Goal: Task Accomplishment & Management: Complete application form

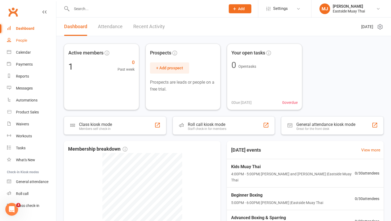
click at [26, 41] on div "People" at bounding box center [21, 40] width 11 height 4
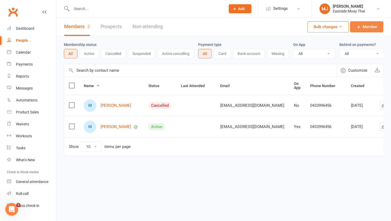
click at [189, 24] on span "Member" at bounding box center [369, 27] width 15 height 6
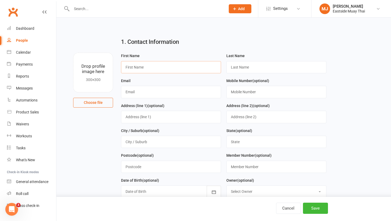
click at [189, 64] on input "text" at bounding box center [171, 67] width 100 height 12
type input "f"
type input "["
type input "[PERSON_NAME]"
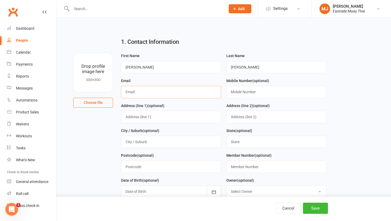
type input "p"
type input "[EMAIL_ADDRESS][DOMAIN_NAME]"
click at [189, 91] on input "text" at bounding box center [276, 92] width 100 height 12
type input "0422147216"
click at [182, 117] on input "text" at bounding box center [171, 117] width 100 height 12
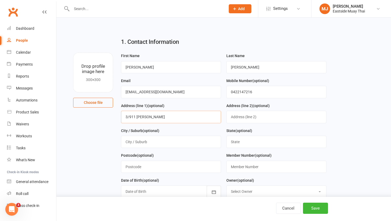
type input "3/911 [PERSON_NAME]"
click at [168, 146] on input "text" at bounding box center [171, 142] width 100 height 12
type input "[PERSON_NAME][GEOGRAPHIC_DATA]"
type input "[GEOGRAPHIC_DATA]"
type input "2207"
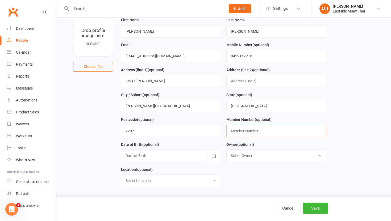
scroll to position [37, 0]
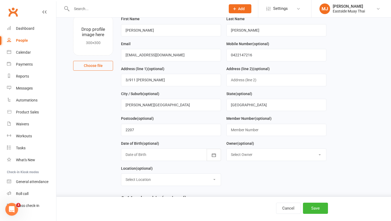
click at [147, 158] on div at bounding box center [171, 155] width 100 height 12
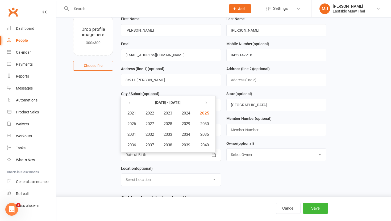
click at [145, 155] on div at bounding box center [171, 155] width 100 height 12
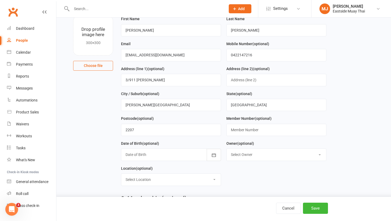
click at [145, 155] on div at bounding box center [171, 155] width 100 height 12
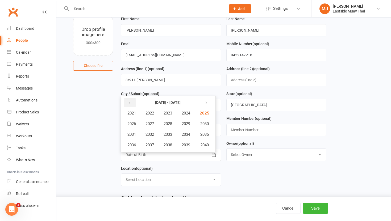
click at [130, 103] on icon "button" at bounding box center [130, 103] width 4 height 4
click at [189, 106] on button "button" at bounding box center [205, 103] width 11 height 10
click at [189, 115] on span "2005" at bounding box center [204, 113] width 9 height 5
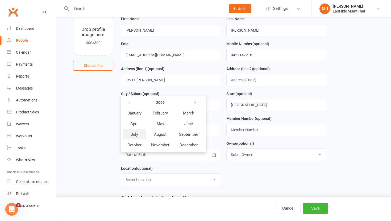
click at [135, 133] on span "July" at bounding box center [134, 134] width 7 height 5
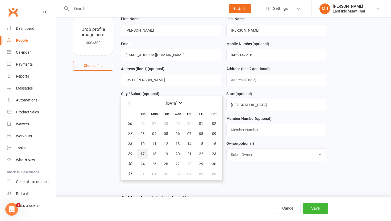
click at [143, 153] on span "17" at bounding box center [142, 154] width 4 height 4
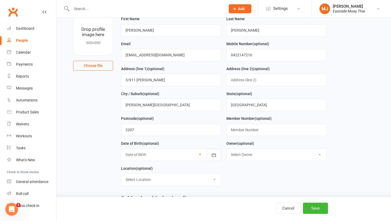
type input "[DATE]"
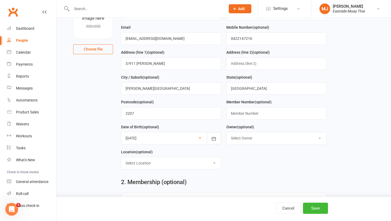
scroll to position [57, 0]
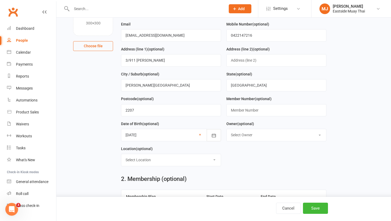
click at [189, 162] on select "Select Location [GEOGRAPHIC_DATA] Muay Thai Example Room (Rename me!)" at bounding box center [170, 160] width 99 height 12
select select "0"
click at [121, 155] on select "Select Location [GEOGRAPHIC_DATA] Muay Thai Example Room (Rename me!)" at bounding box center [170, 160] width 99 height 12
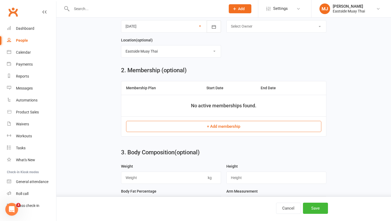
scroll to position [166, 0]
click at [189, 128] on button "+ Add membership" at bounding box center [223, 126] width 195 height 11
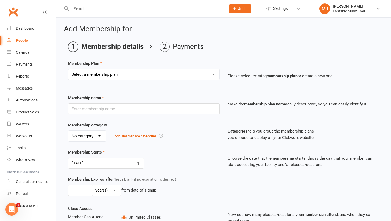
click at [189, 73] on select "Select a membership plan Create new Membership Plan Unlimited - child / student…" at bounding box center [143, 74] width 151 height 11
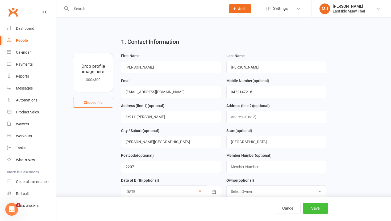
click at [189, 203] on button "Save" at bounding box center [315, 208] width 25 height 11
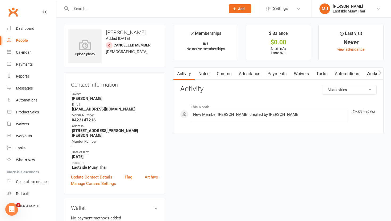
click at [189, 9] on span "Add" at bounding box center [241, 9] width 7 height 4
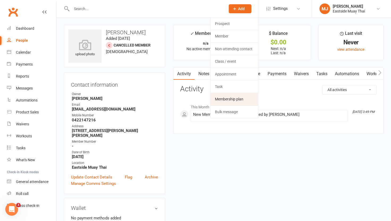
click at [189, 96] on link "Membership plan" at bounding box center [233, 99] width 47 height 12
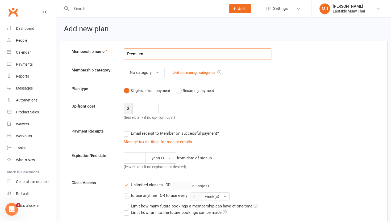
type input "Premium -"
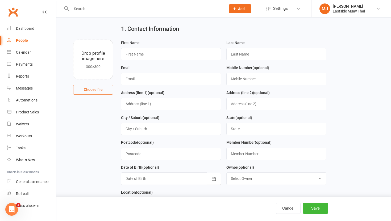
scroll to position [24, 0]
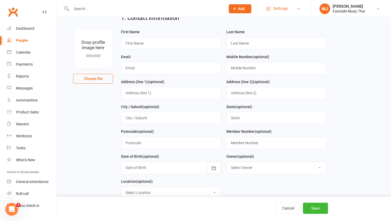
click at [189, 9] on link "Settings" at bounding box center [284, 9] width 37 height 12
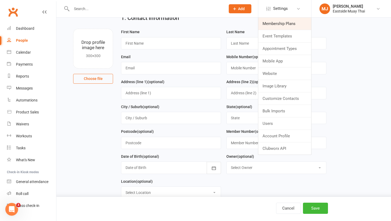
click at [189, 24] on link "Membership Plans" at bounding box center [284, 24] width 53 height 12
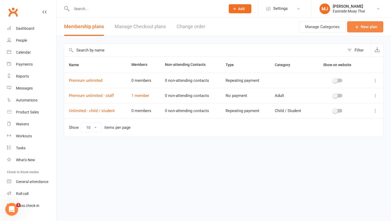
click at [189, 27] on link "New plan" at bounding box center [365, 26] width 36 height 11
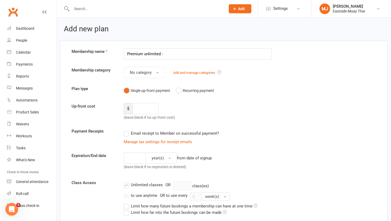
type input "Premium unlimited - friends / family"
click at [189, 56] on input "Premium unlimited - friends / family" at bounding box center [198, 53] width 148 height 11
click at [158, 72] on button "No category" at bounding box center [144, 72] width 41 height 11
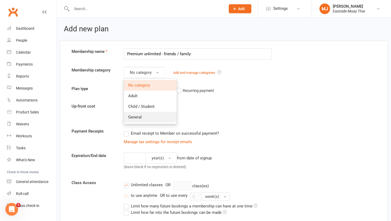
click at [154, 115] on link "General" at bounding box center [150, 117] width 53 height 11
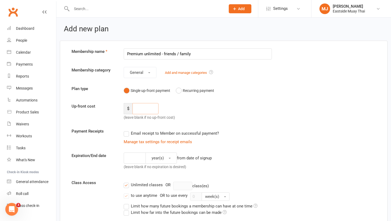
click at [149, 110] on input "number" at bounding box center [145, 108] width 26 height 11
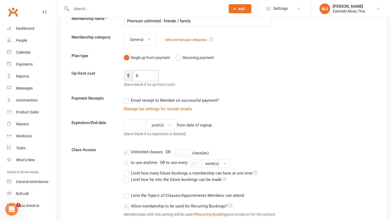
scroll to position [33, 0]
type input "0"
click at [168, 126] on button "year(s)" at bounding box center [160, 124] width 31 height 11
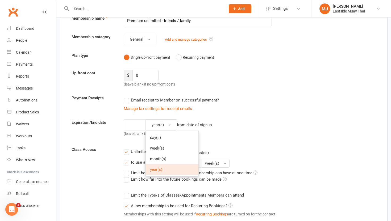
click at [189, 106] on div "Manage tax settings for receipt emails" at bounding box center [198, 109] width 148 height 6
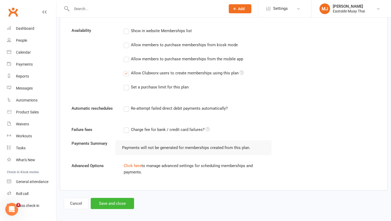
scroll to position [260, 0]
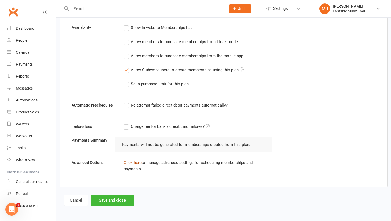
click at [138, 162] on link "Click here" at bounding box center [133, 162] width 18 height 5
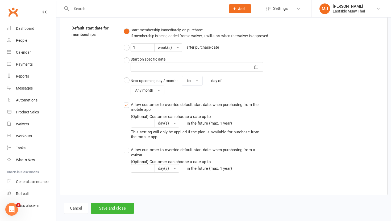
scroll to position [401, 0]
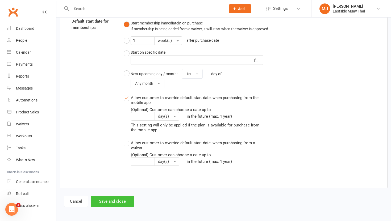
click at [109, 201] on button "Save and close" at bounding box center [112, 201] width 43 height 11
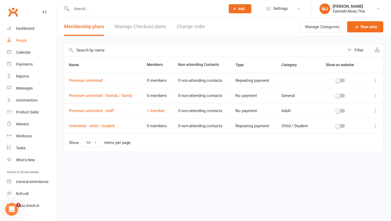
click at [23, 41] on div "People" at bounding box center [21, 40] width 11 height 4
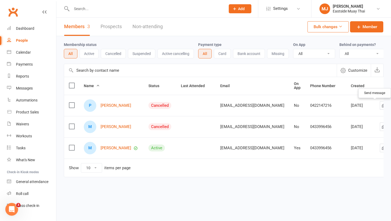
scroll to position [0, 18]
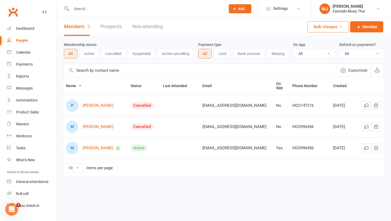
click at [189, 106] on icon at bounding box center [384, 105] width 5 height 5
click at [99, 106] on link "[PERSON_NAME]" at bounding box center [98, 105] width 31 height 5
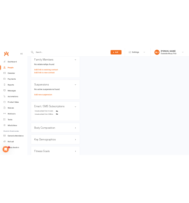
scroll to position [268, 0]
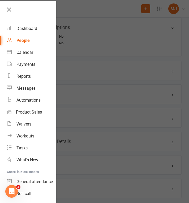
click at [120, 76] on div at bounding box center [94, 101] width 189 height 203
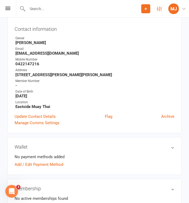
scroll to position [0, 0]
